Goal: Task Accomplishment & Management: Complete application form

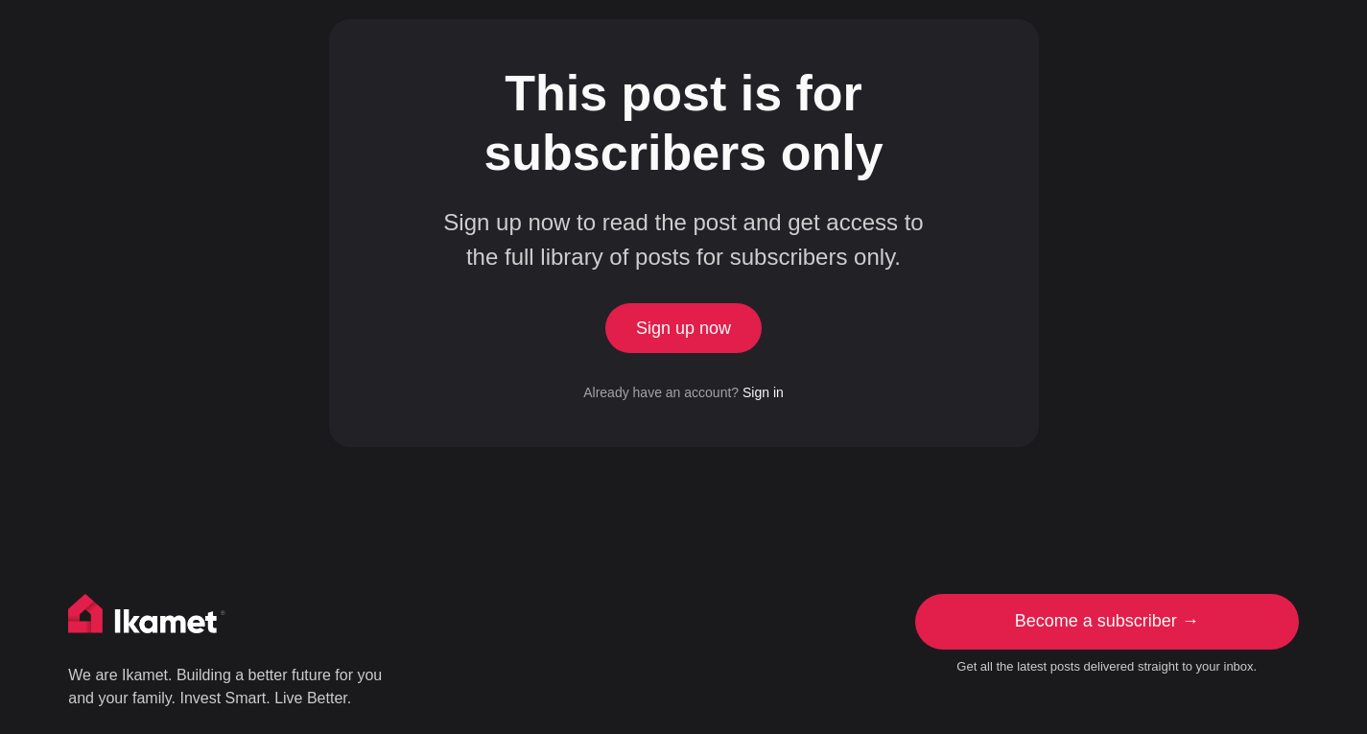
scroll to position [1439, 0]
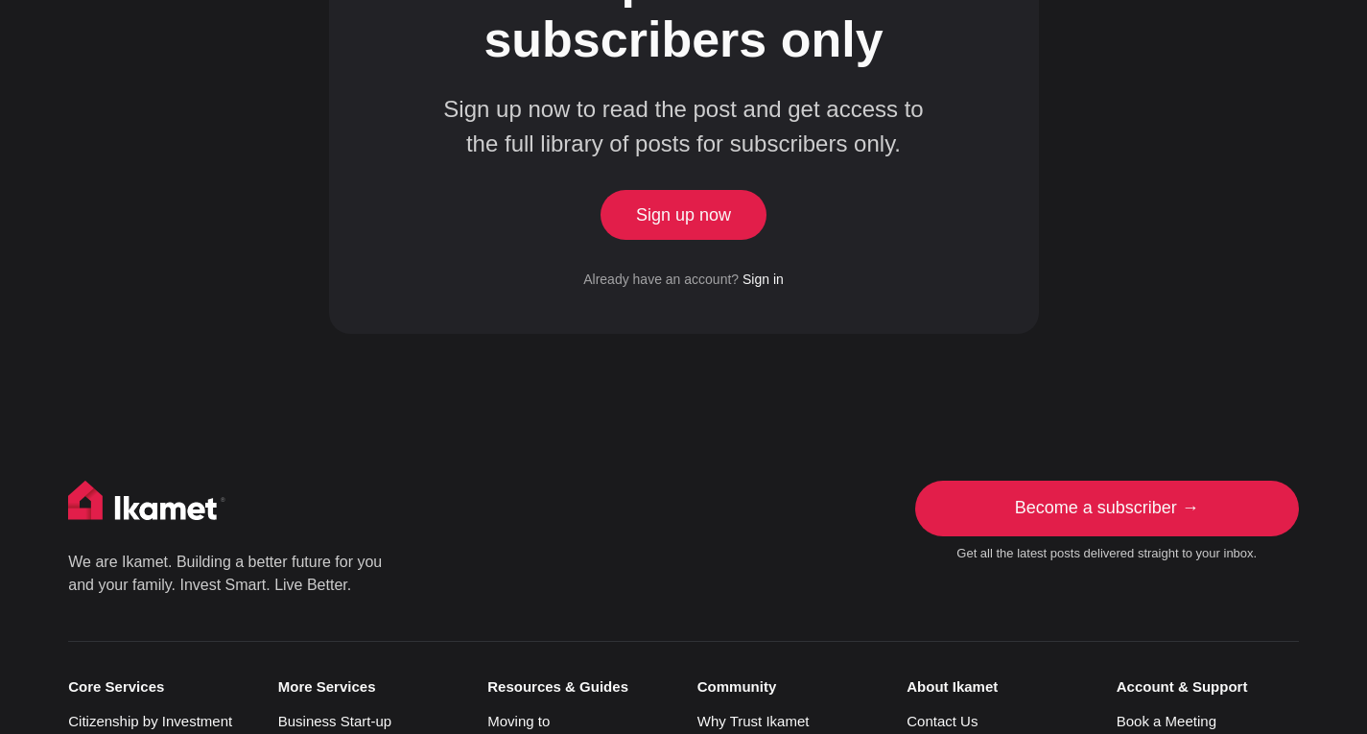
click at [717, 190] on link "Sign up now" at bounding box center [683, 215] width 157 height 50
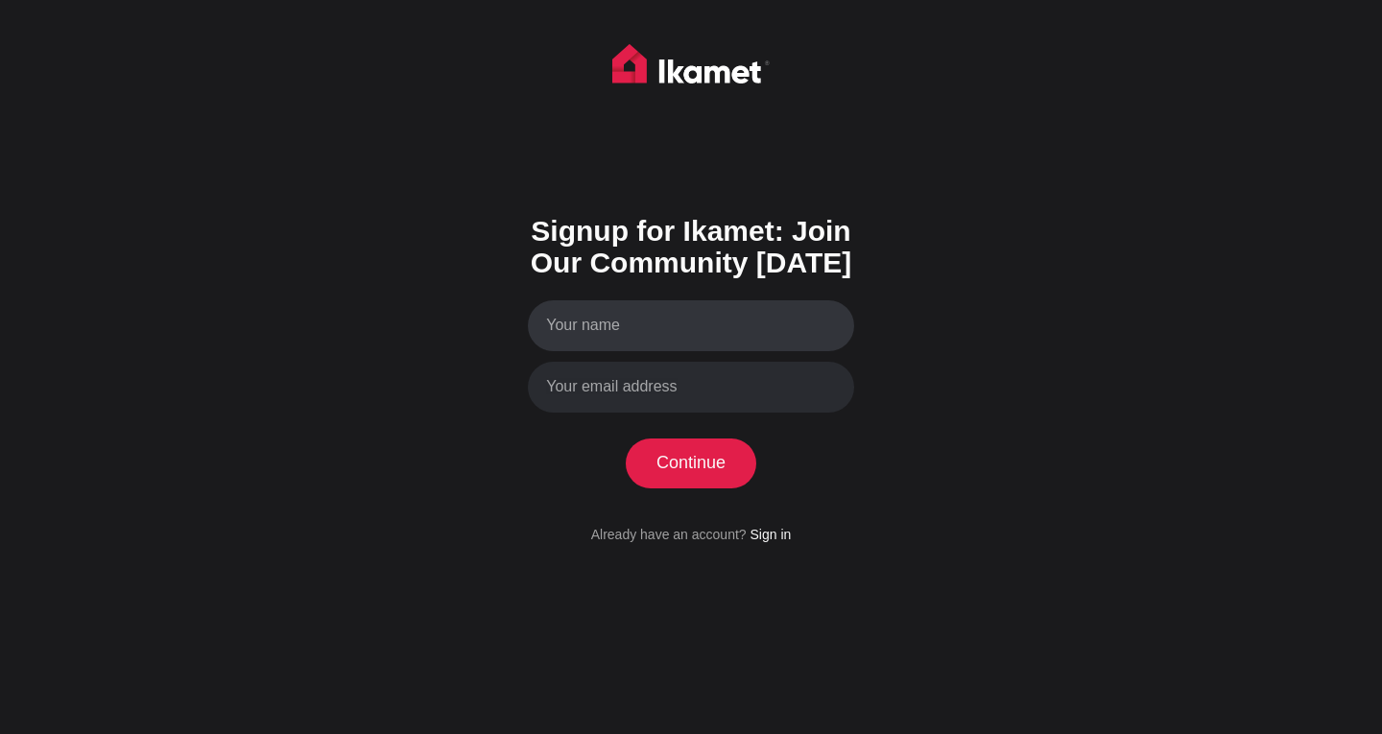
click at [664, 330] on input "Your name" at bounding box center [691, 325] width 326 height 51
click at [675, 327] on input "Your name" at bounding box center [691, 325] width 326 height 51
click at [665, 333] on input "Your name" at bounding box center [691, 325] width 326 height 51
click at [780, 322] on input "Your name" at bounding box center [691, 325] width 326 height 51
type input "[PERSON_NAME]"
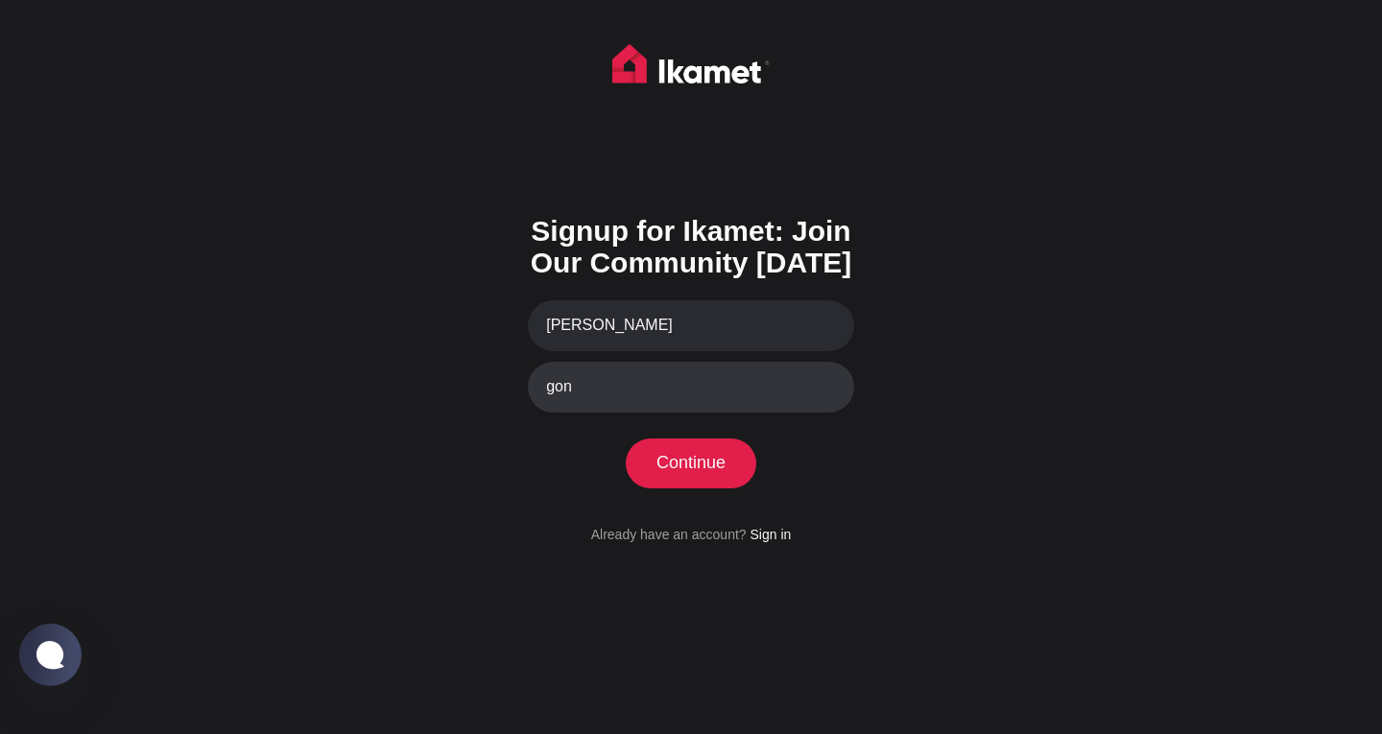
type input "[EMAIL_ADDRESS][DOMAIN_NAME]"
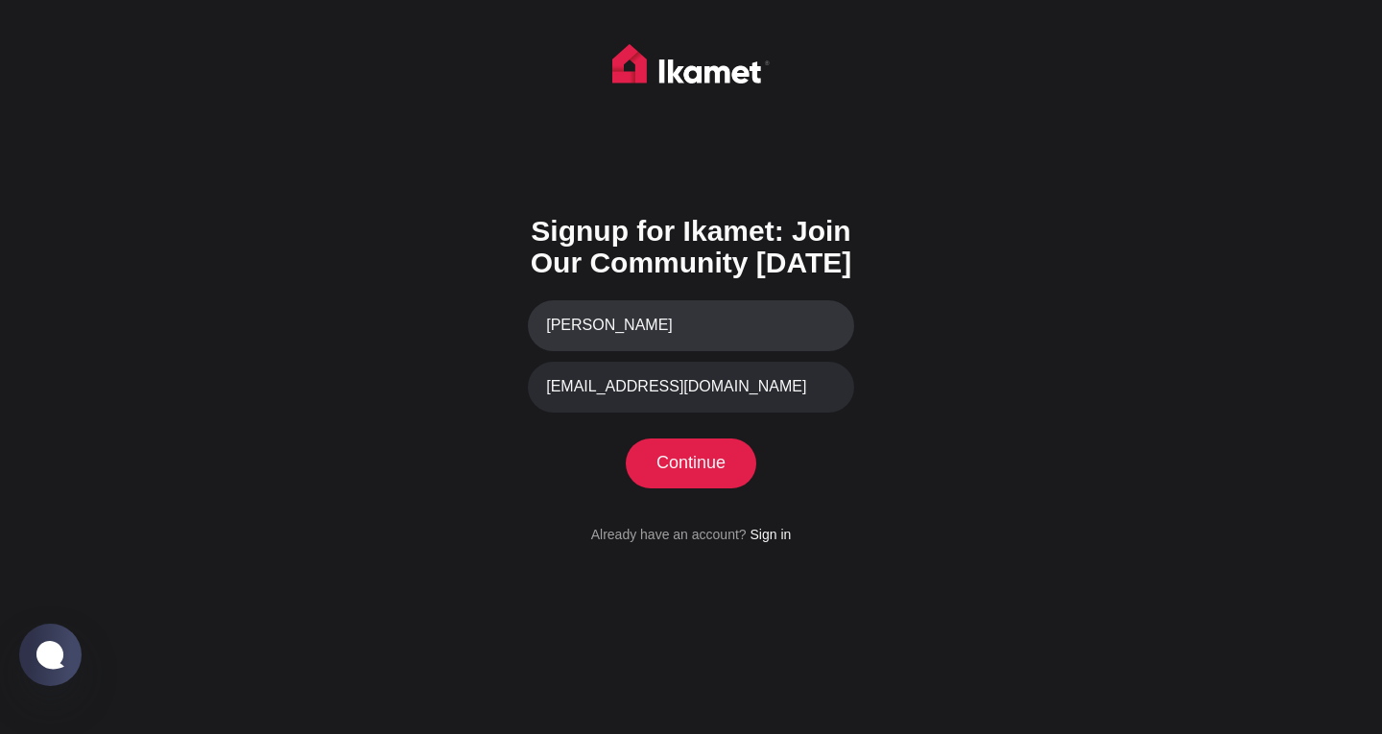
click at [556, 322] on input "[PERSON_NAME]" at bounding box center [691, 325] width 326 height 51
type input "[PERSON_NAME]"
click at [722, 468] on button "Continue" at bounding box center [691, 463] width 131 height 50
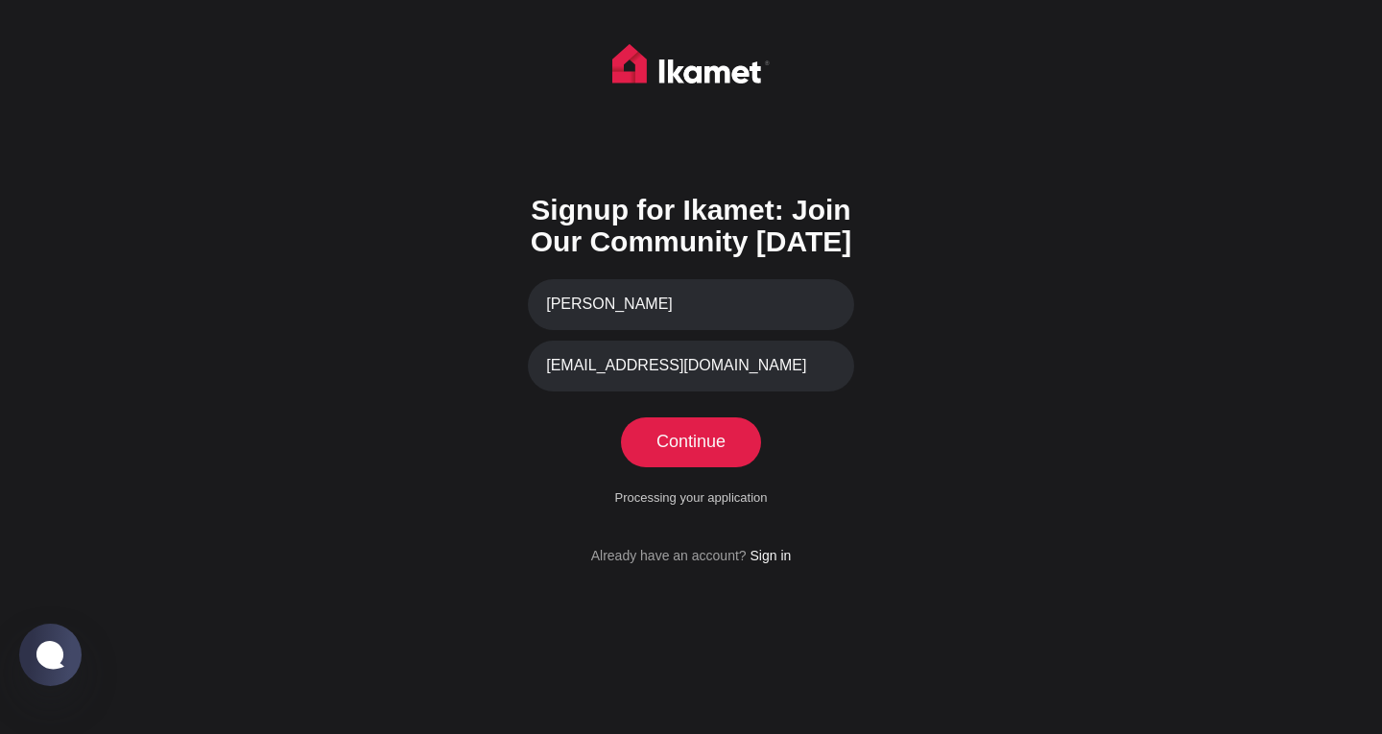
click at [721, 438] on button "Continue" at bounding box center [691, 442] width 131 height 50
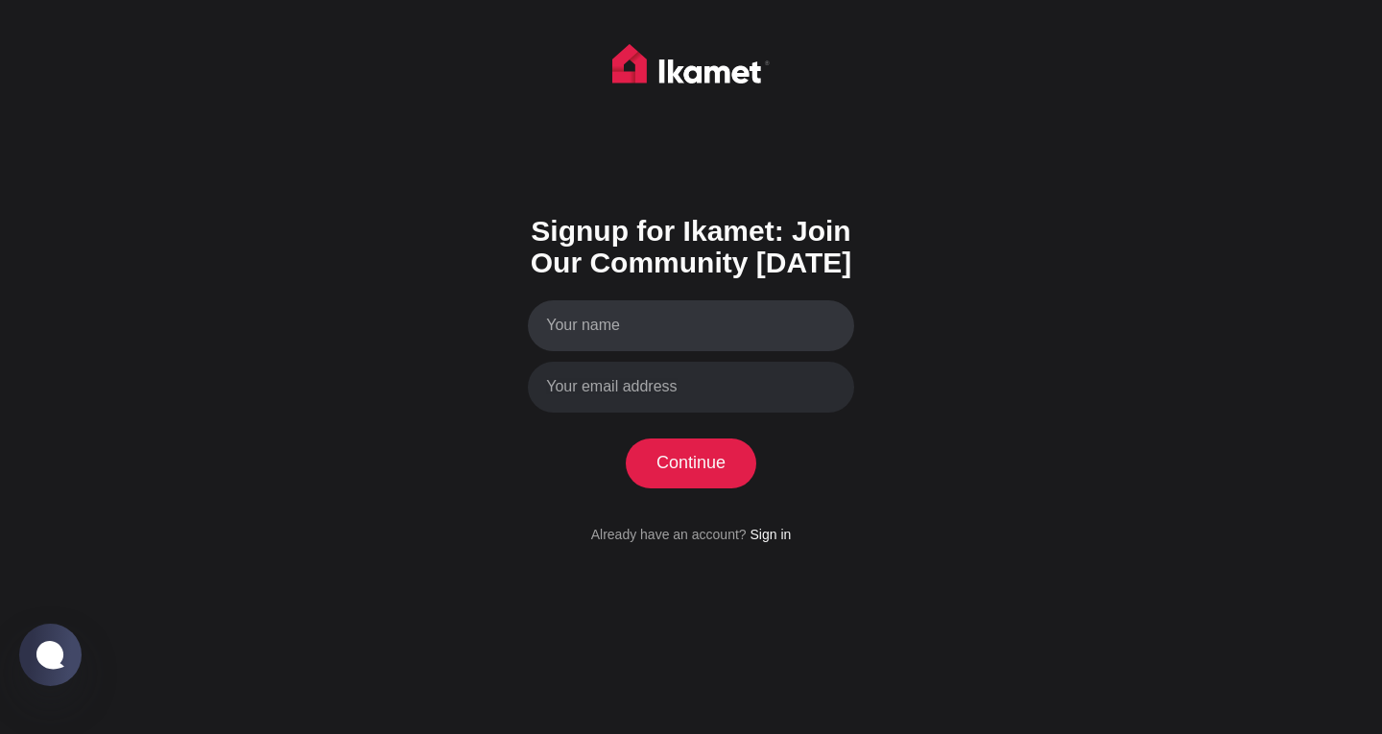
click at [677, 324] on input "Your name" at bounding box center [691, 325] width 326 height 51
click at [765, 533] on link "Sign in" at bounding box center [769, 534] width 41 height 15
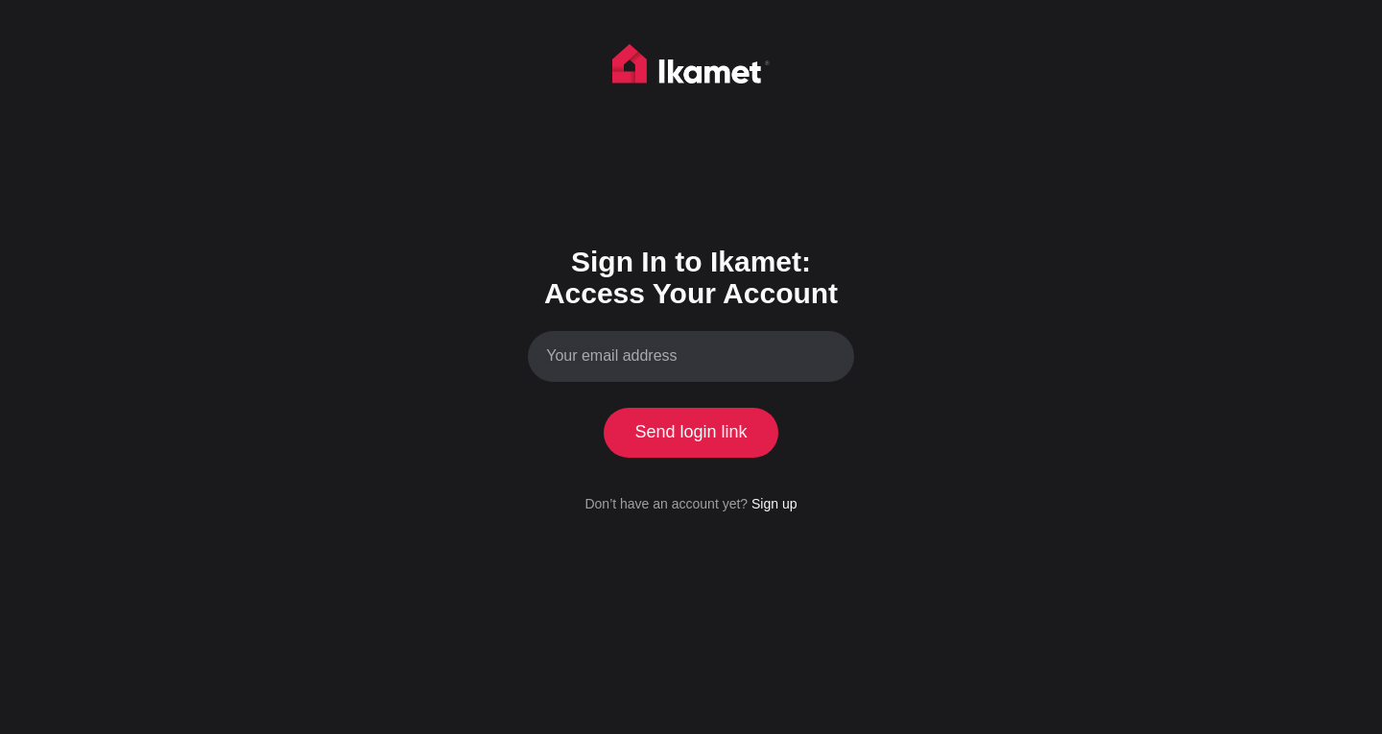
click at [660, 345] on input "Your email address" at bounding box center [691, 356] width 326 height 51
type input "jowigp@gmail.com"
click at [722, 436] on button "Send login link" at bounding box center [691, 433] width 175 height 50
